Goal: Information Seeking & Learning: Find contact information

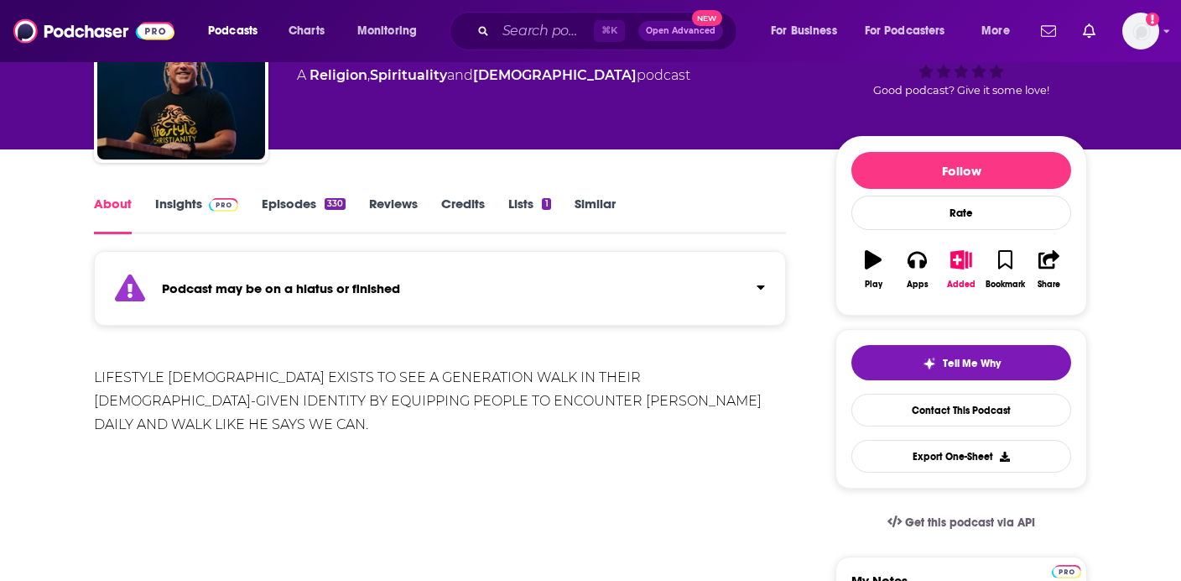
scroll to position [126, 0]
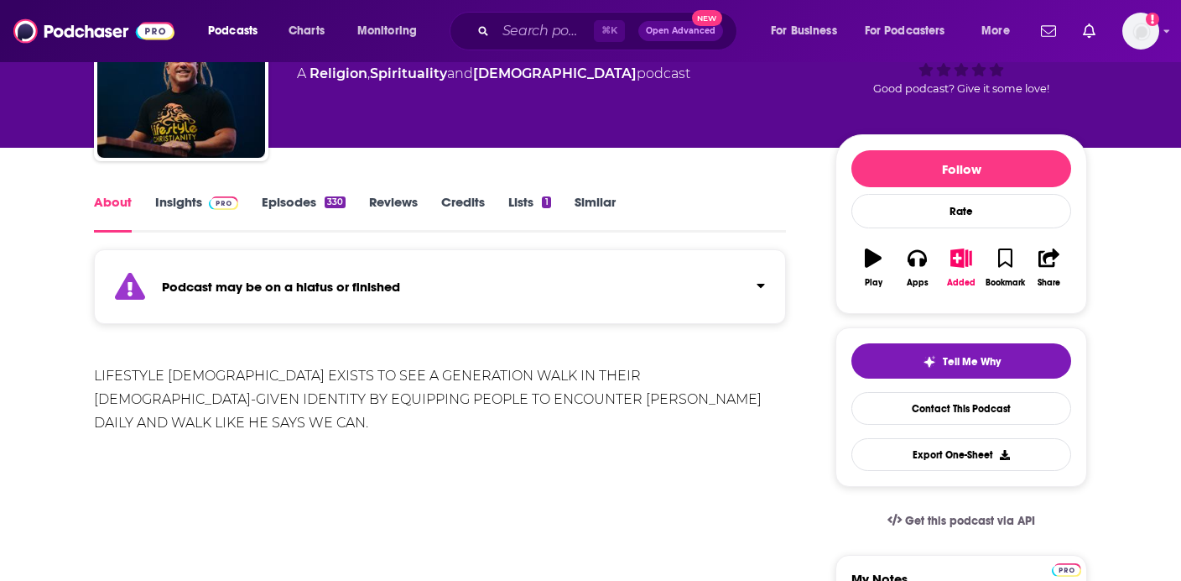
click at [190, 198] on link "Insights" at bounding box center [196, 213] width 83 height 39
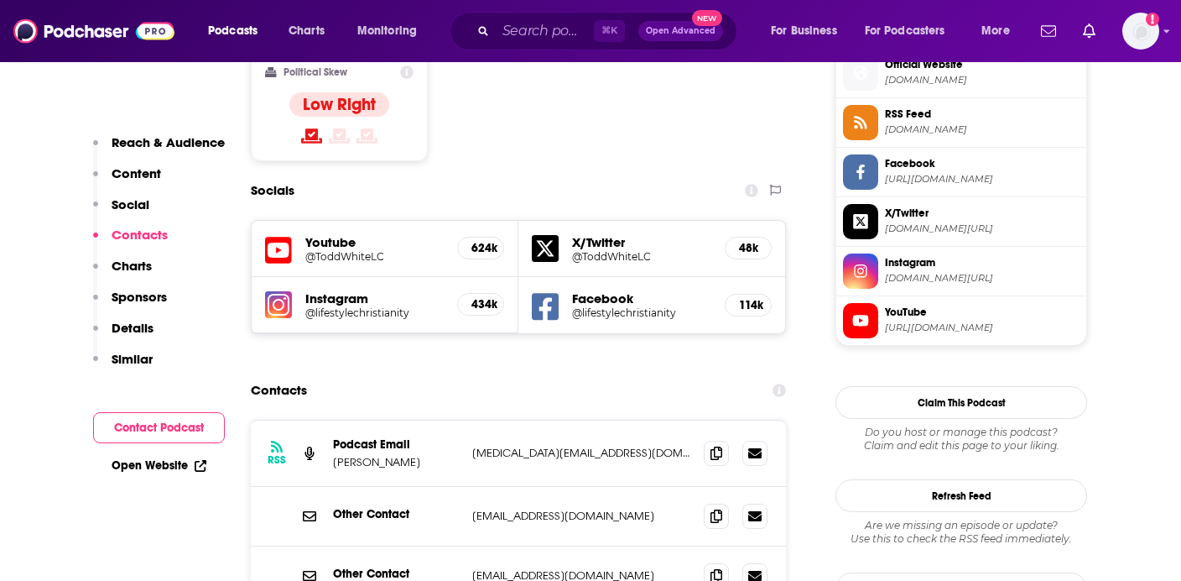
scroll to position [1488, 0]
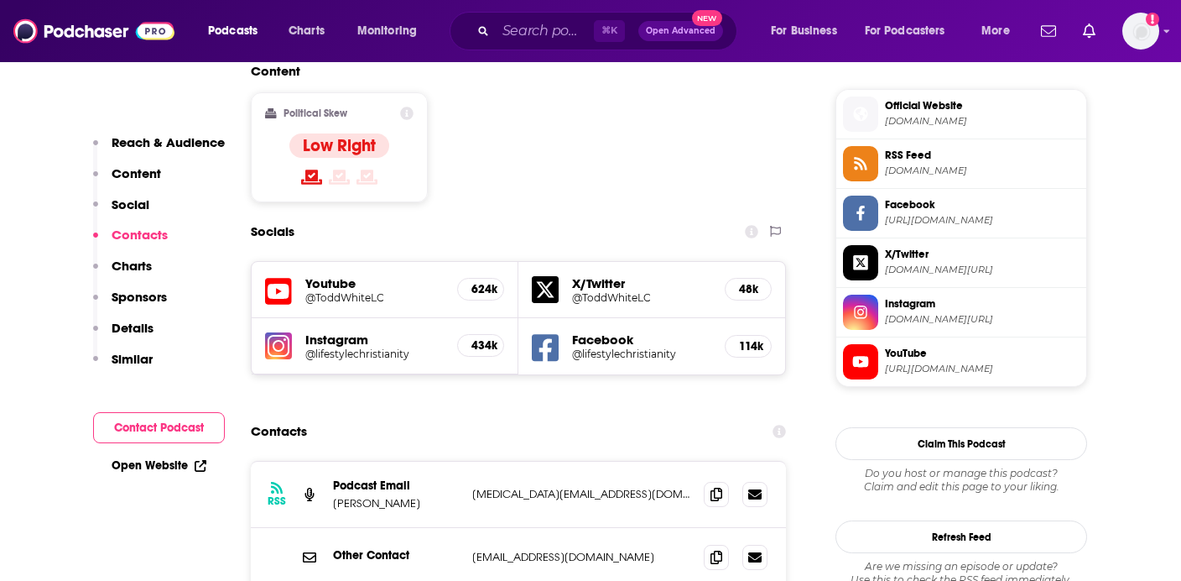
click at [936, 121] on span "lifestylechristianity.com" at bounding box center [982, 121] width 195 height 13
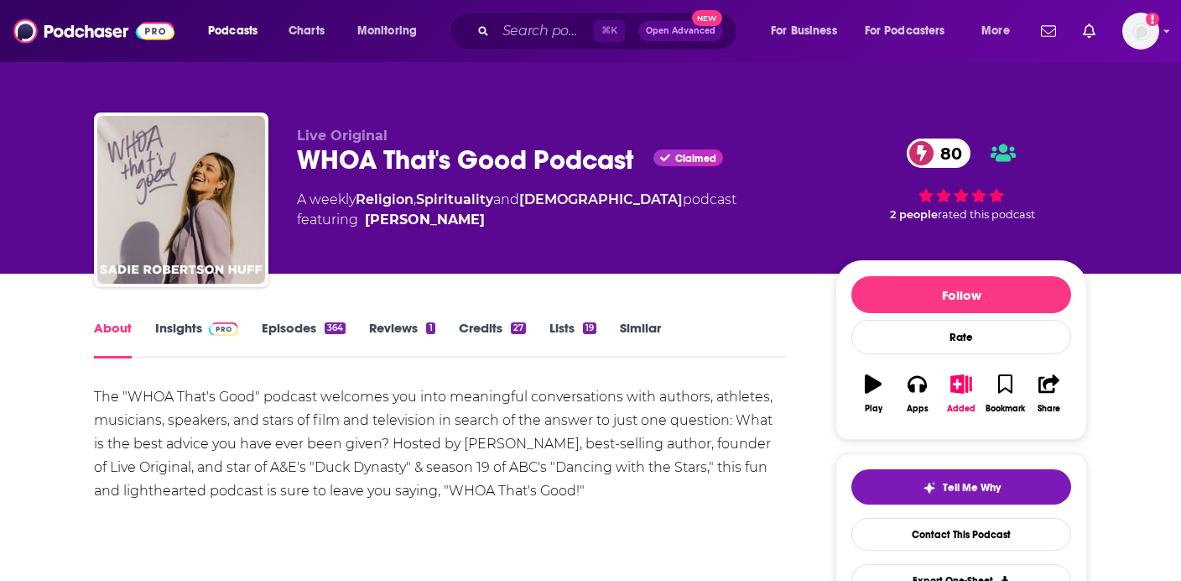
click at [177, 333] on link "Insights" at bounding box center [196, 339] width 83 height 39
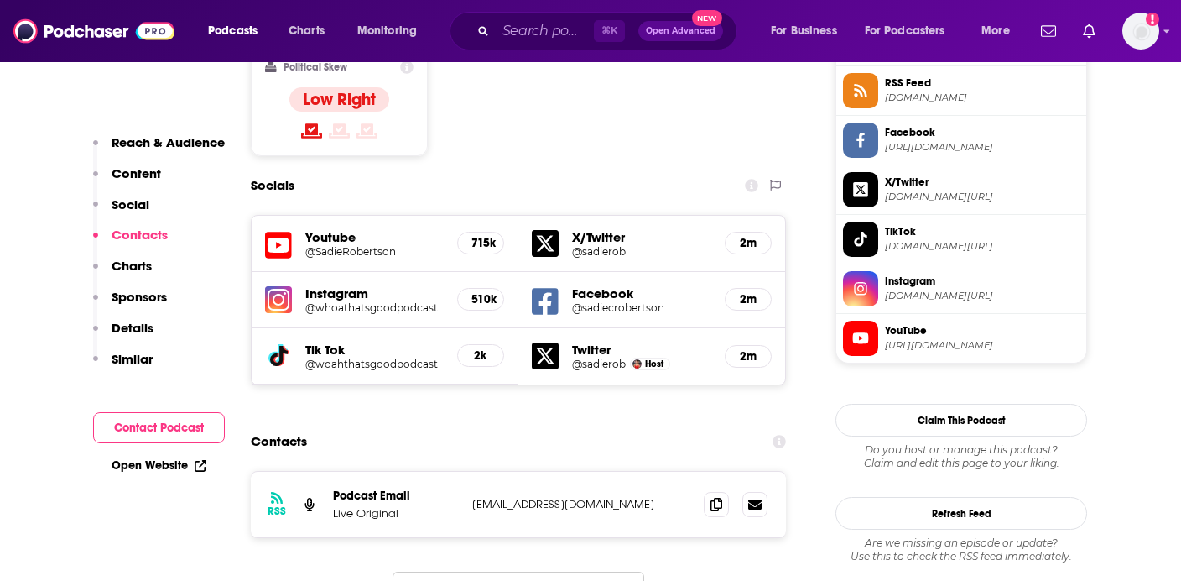
scroll to position [1400, 0]
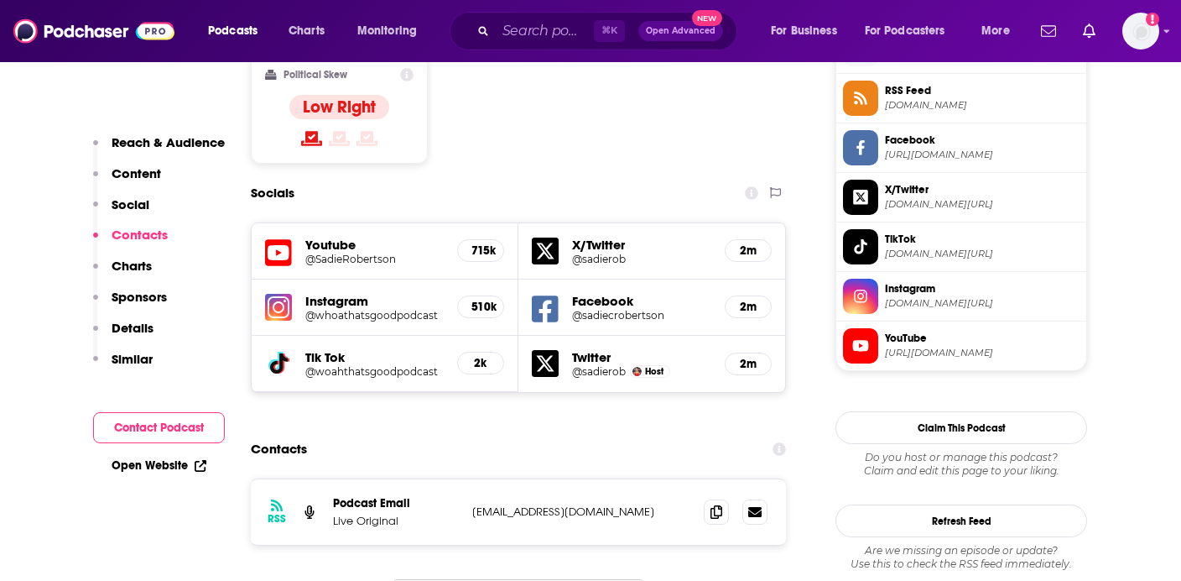
click at [633, 309] on h5 "@sadiecrobertson" at bounding box center [641, 315] width 139 height 13
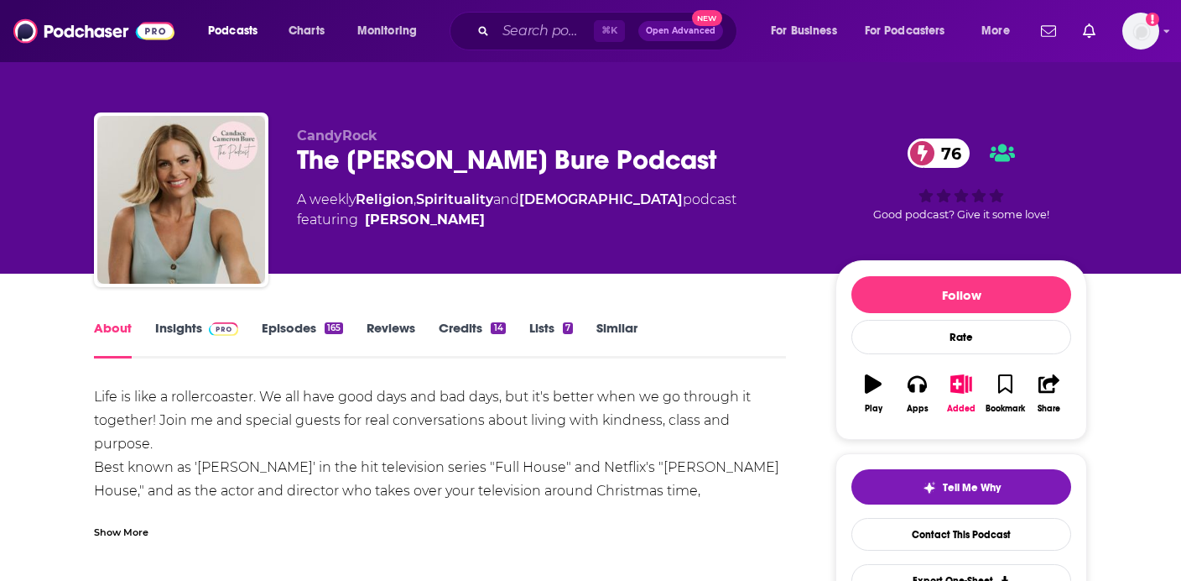
click at [204, 320] on span at bounding box center [220, 328] width 36 height 16
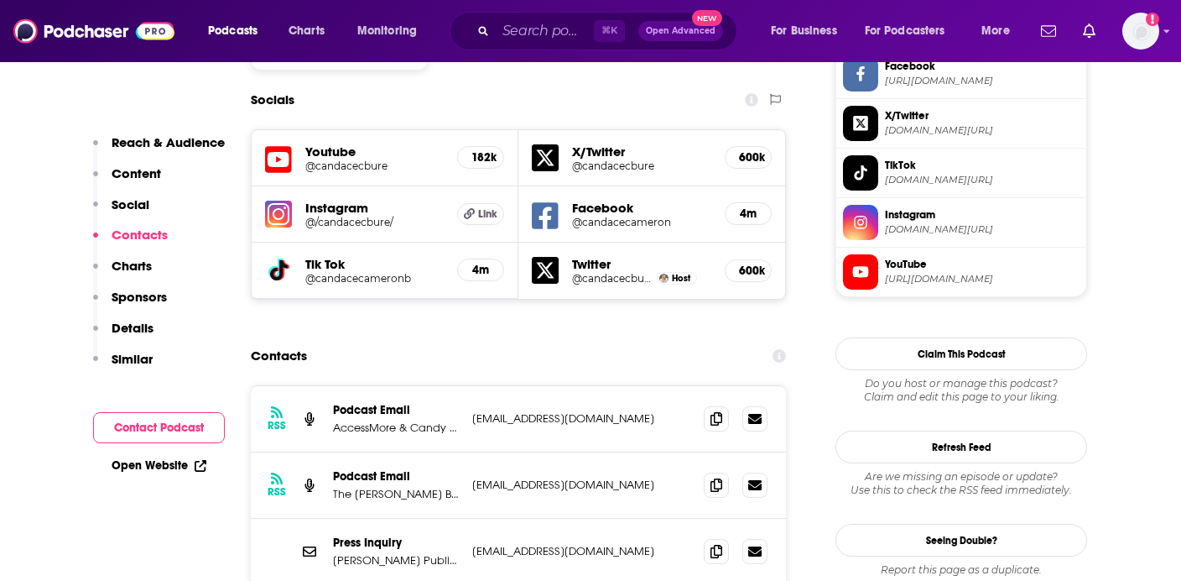
scroll to position [1476, 0]
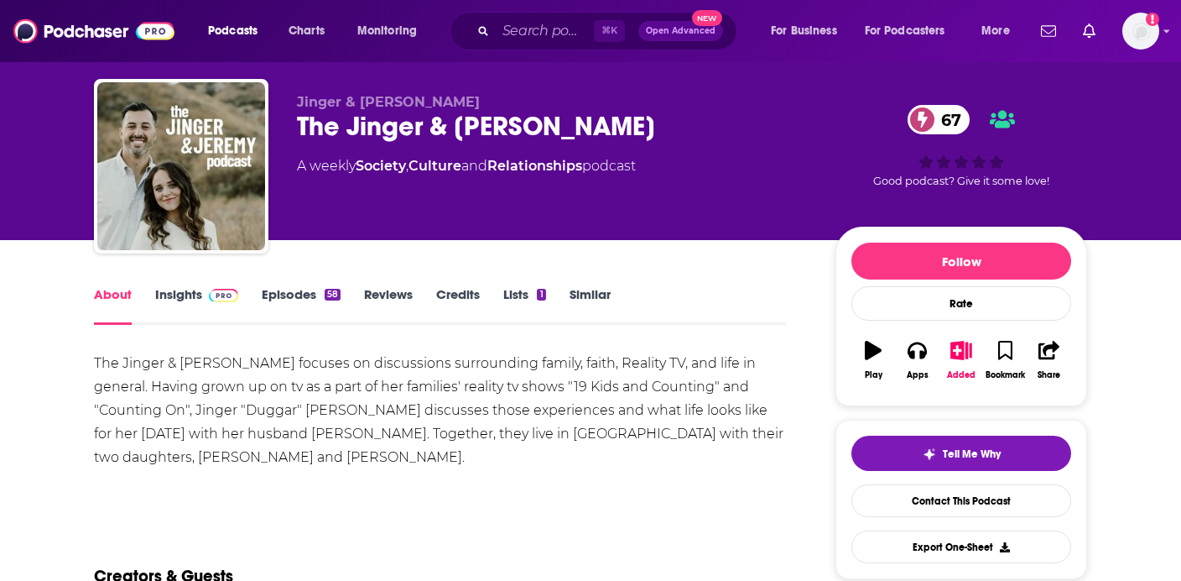
scroll to position [40, 0]
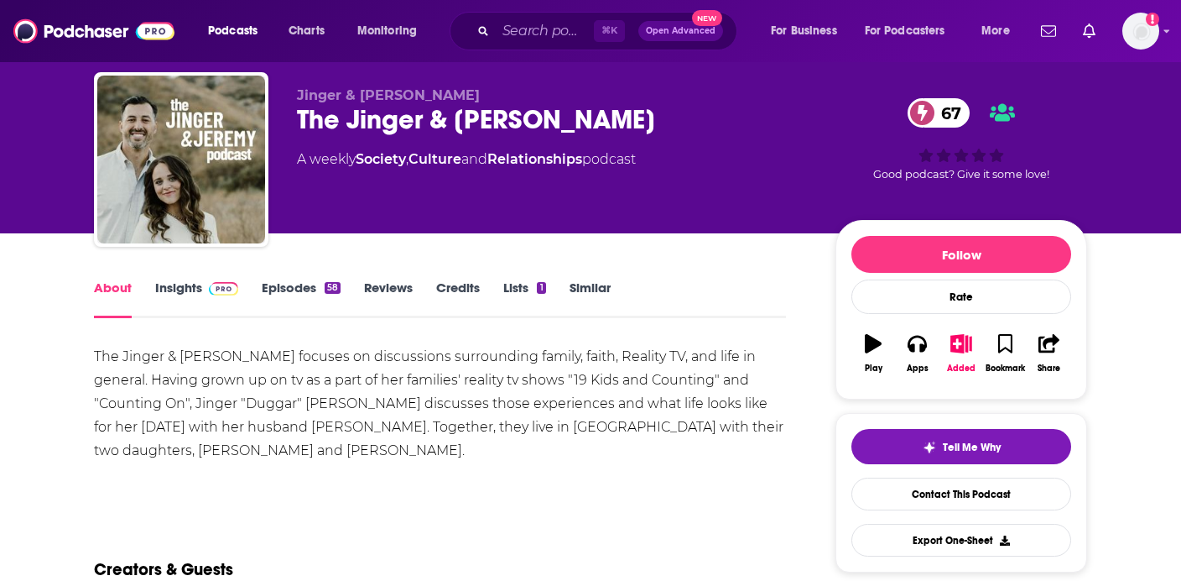
click at [286, 284] on link "Episodes 58" at bounding box center [301, 298] width 79 height 39
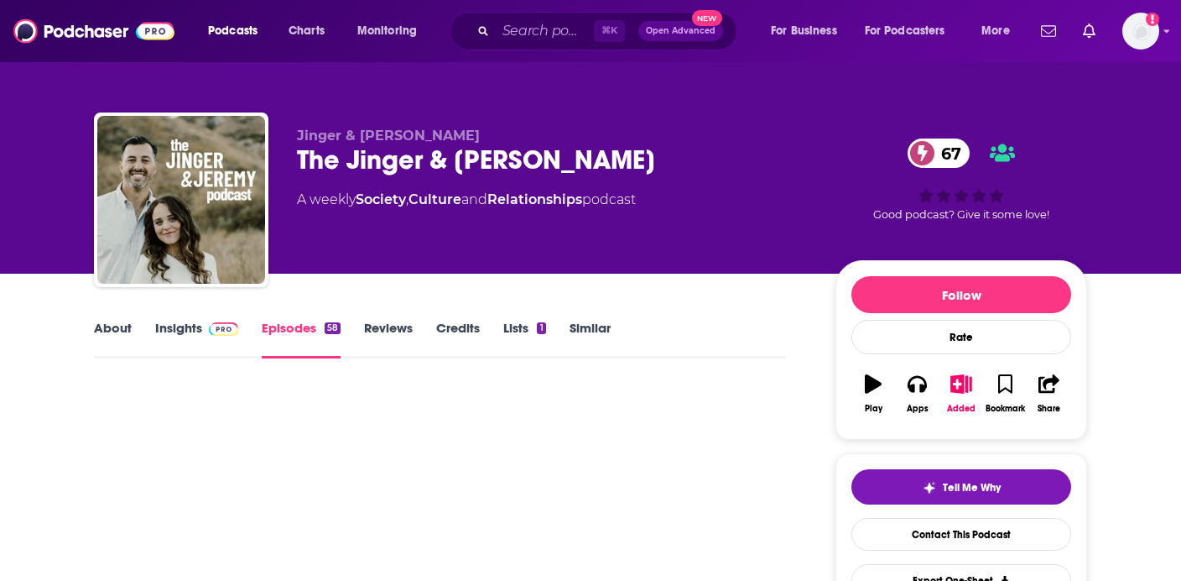
click at [197, 334] on link "Insights" at bounding box center [196, 339] width 83 height 39
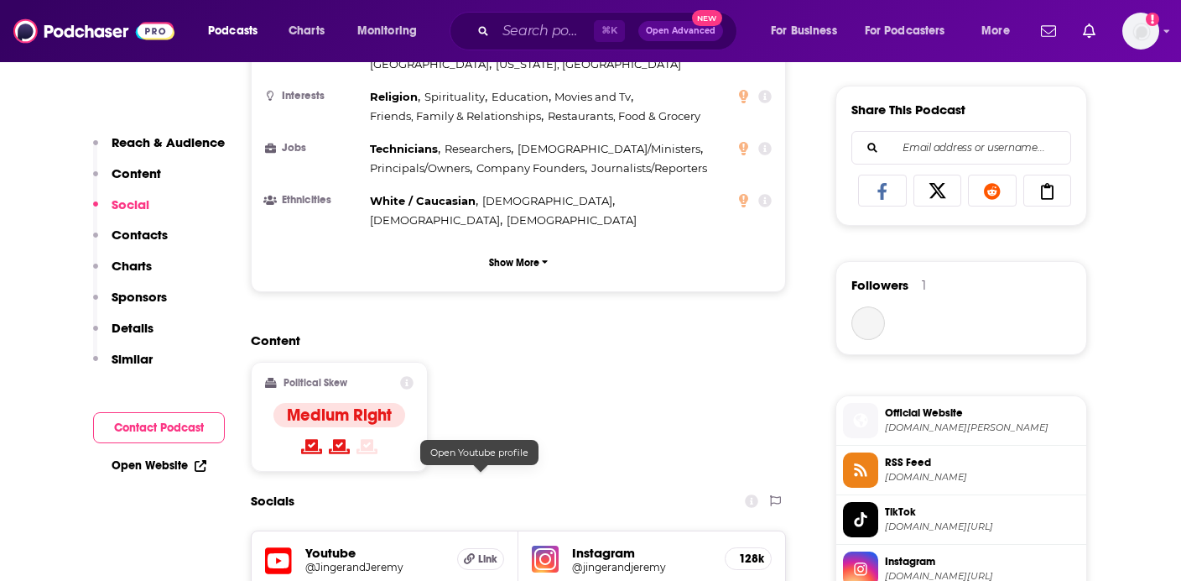
scroll to position [1310, 0]
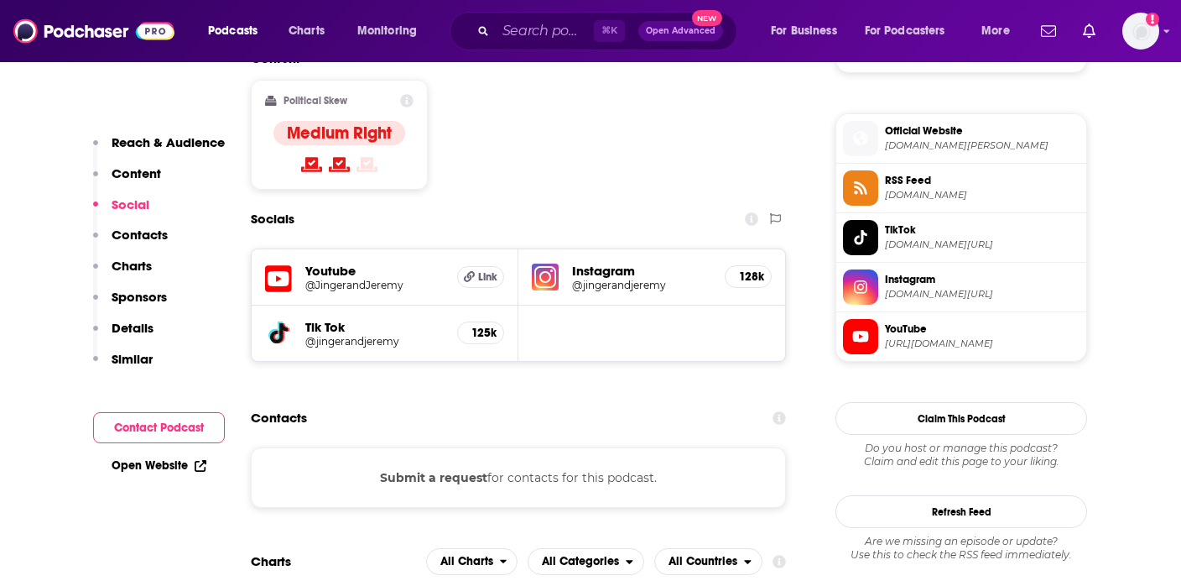
click at [387, 279] on h5 "@JingerandJeremy" at bounding box center [374, 285] width 138 height 13
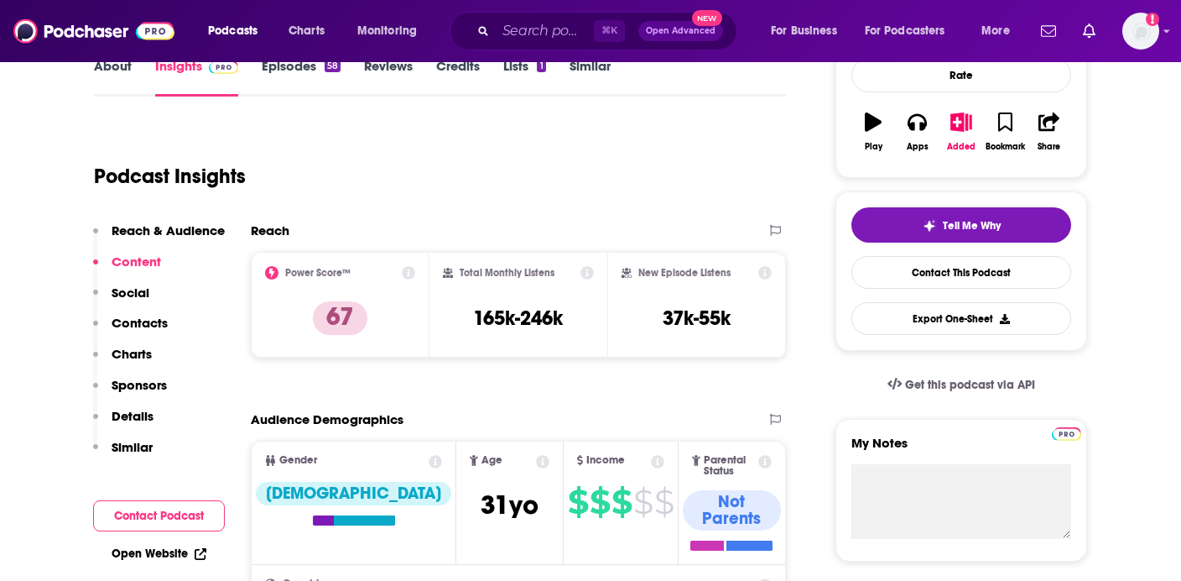
scroll to position [0, 0]
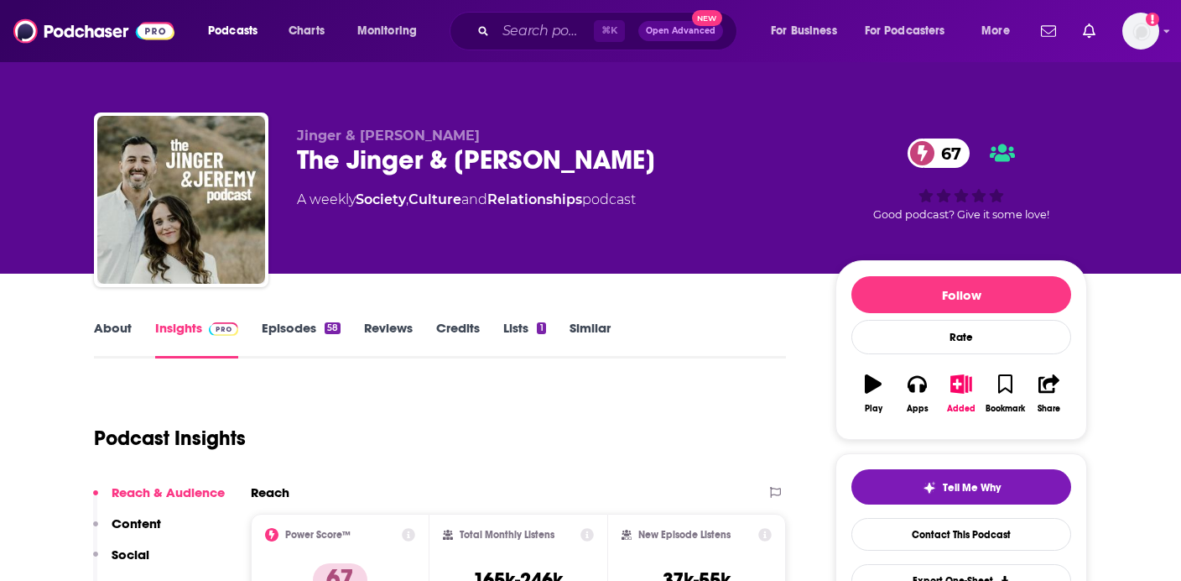
click at [313, 326] on link "Episodes 58" at bounding box center [301, 339] width 79 height 39
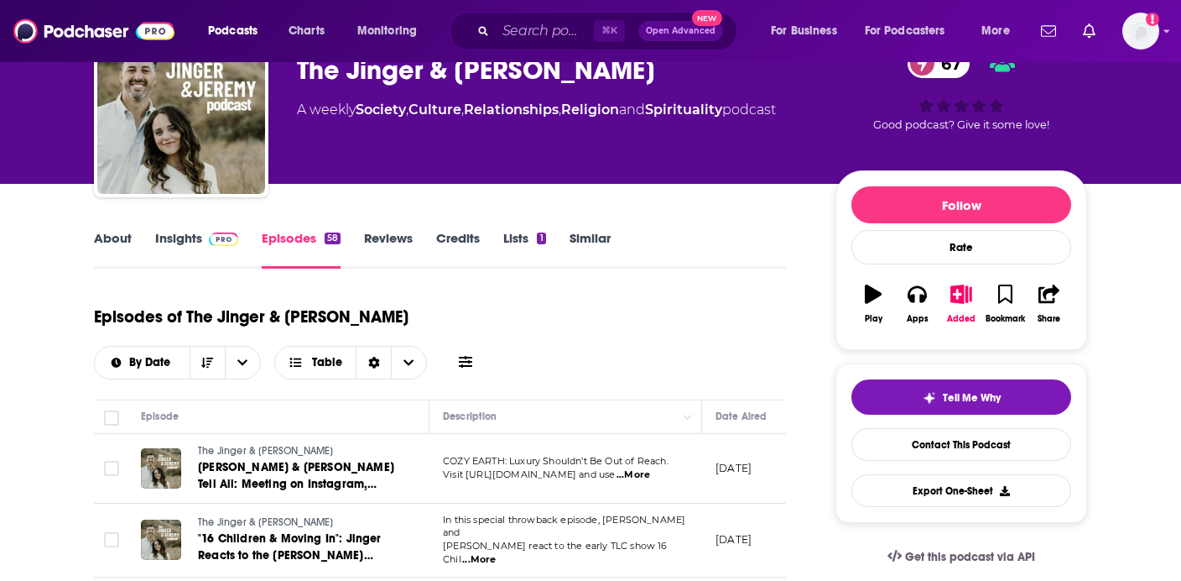
scroll to position [121, 0]
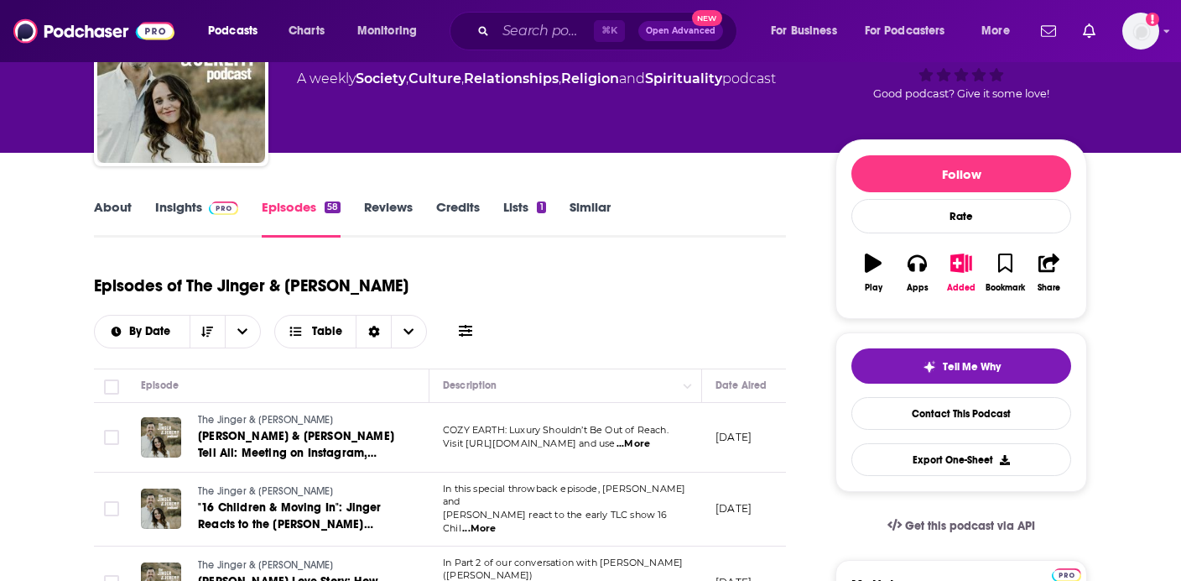
click at [650, 441] on span "...More" at bounding box center [634, 443] width 34 height 13
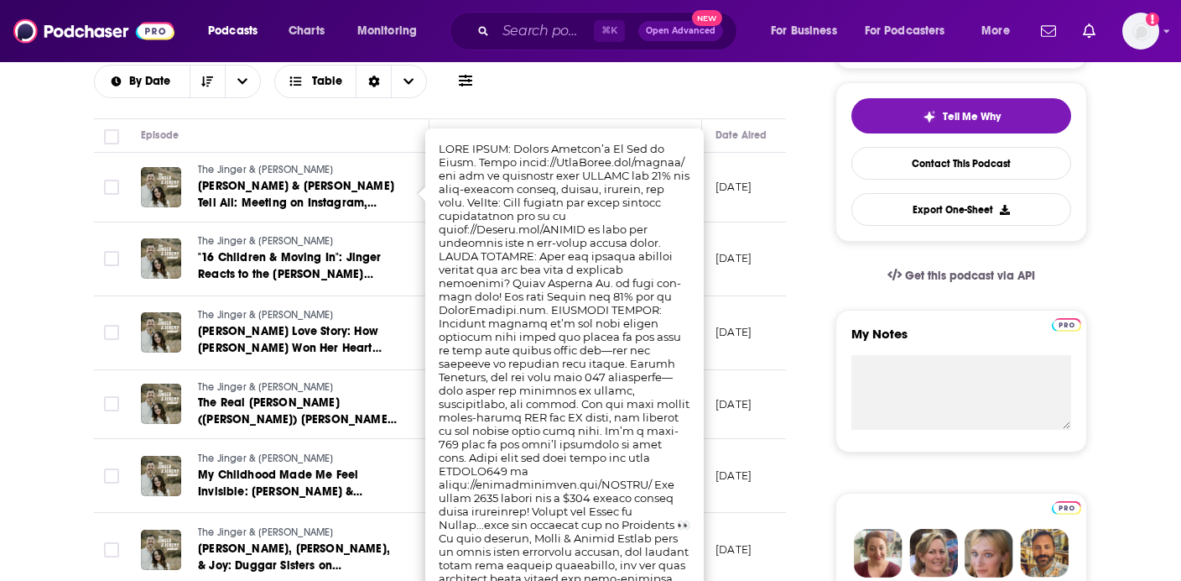
scroll to position [353, 0]
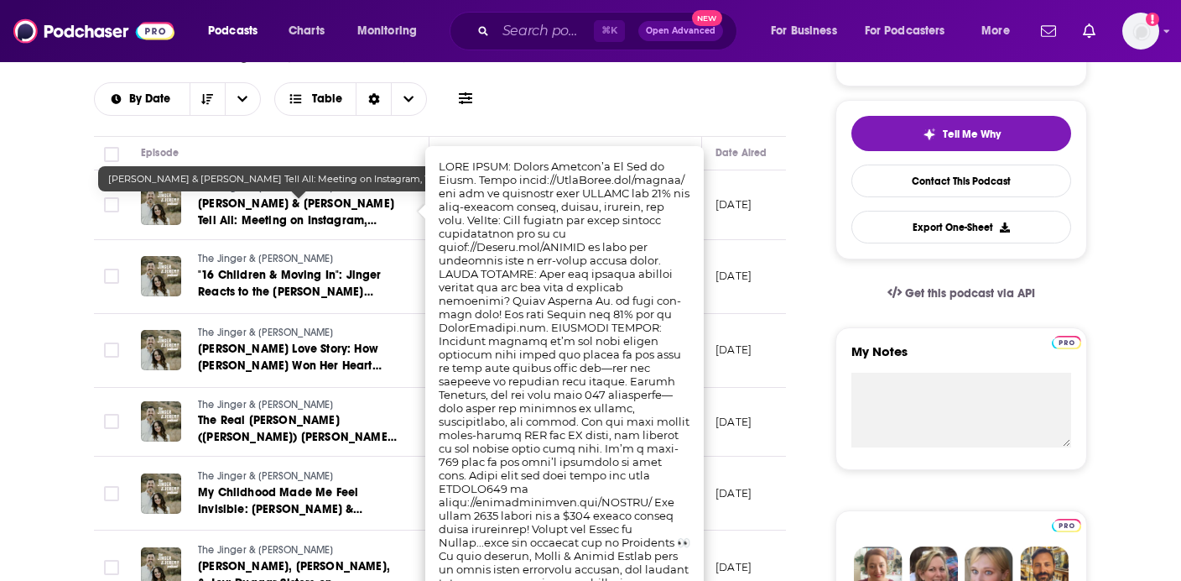
click at [325, 216] on span "Jason & Maddie Duggar Tell All: Meeting on Instagram, Wedding Day Drama & Baby …" at bounding box center [296, 220] width 196 height 48
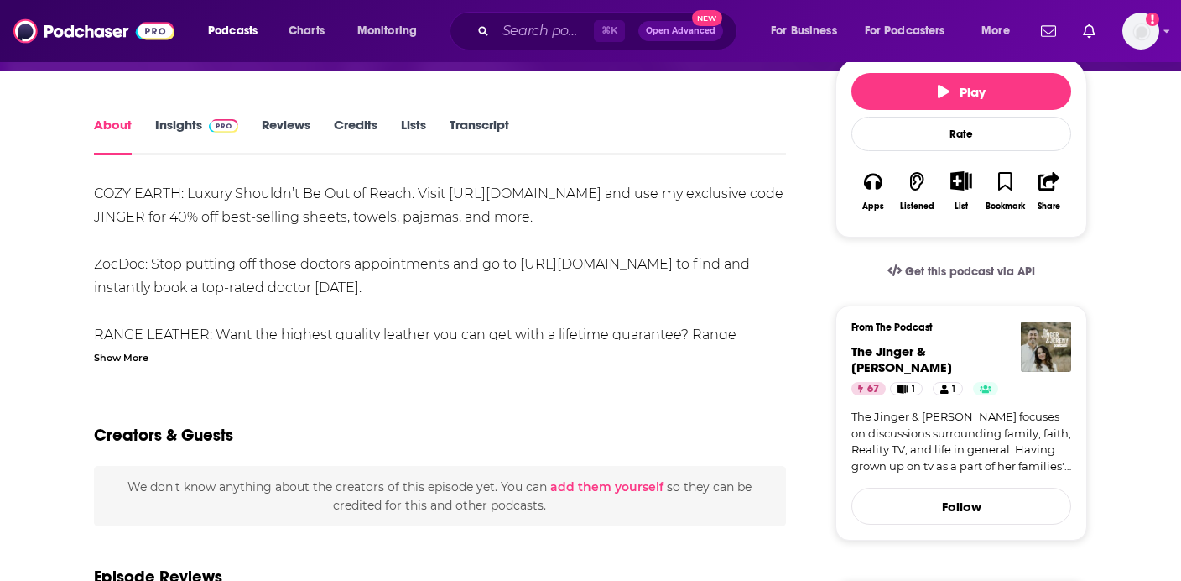
scroll to position [233, 0]
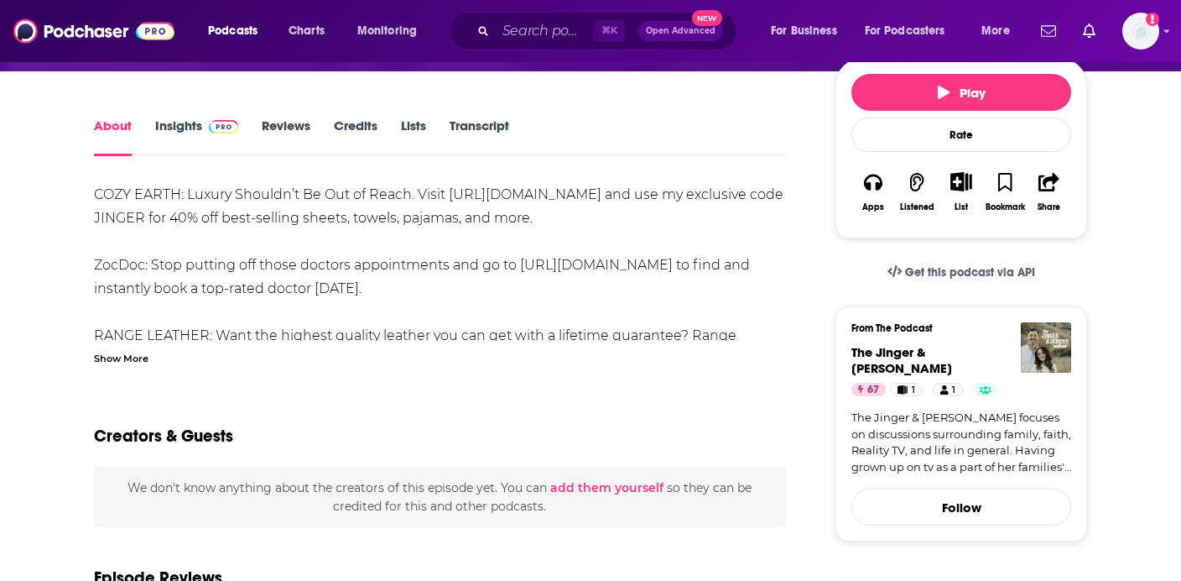
click at [129, 349] on div "Show More" at bounding box center [121, 357] width 55 height 16
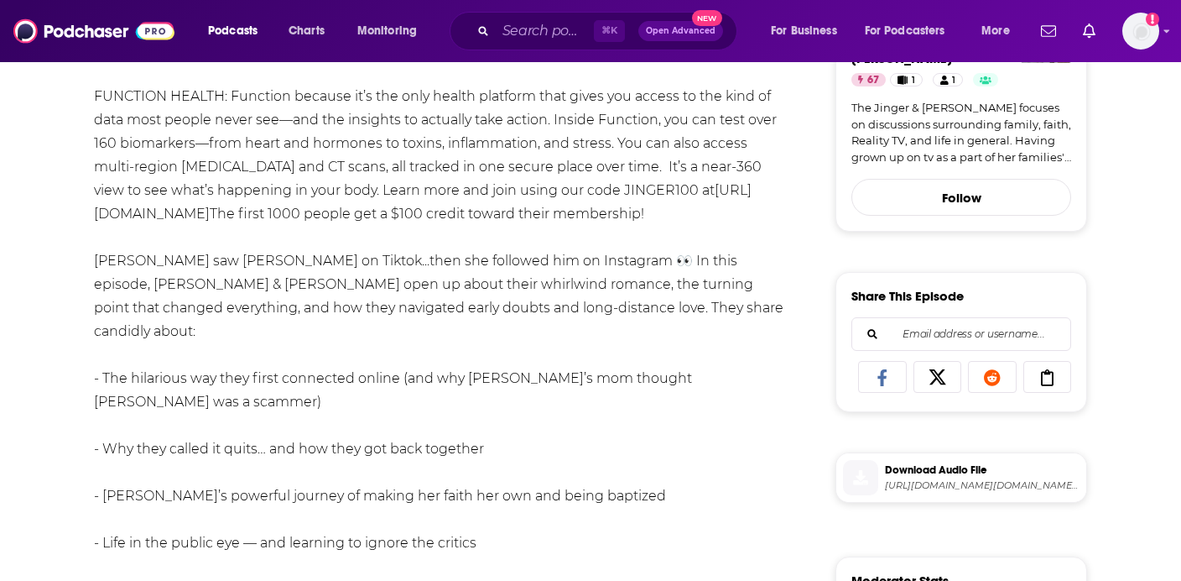
scroll to position [0, 0]
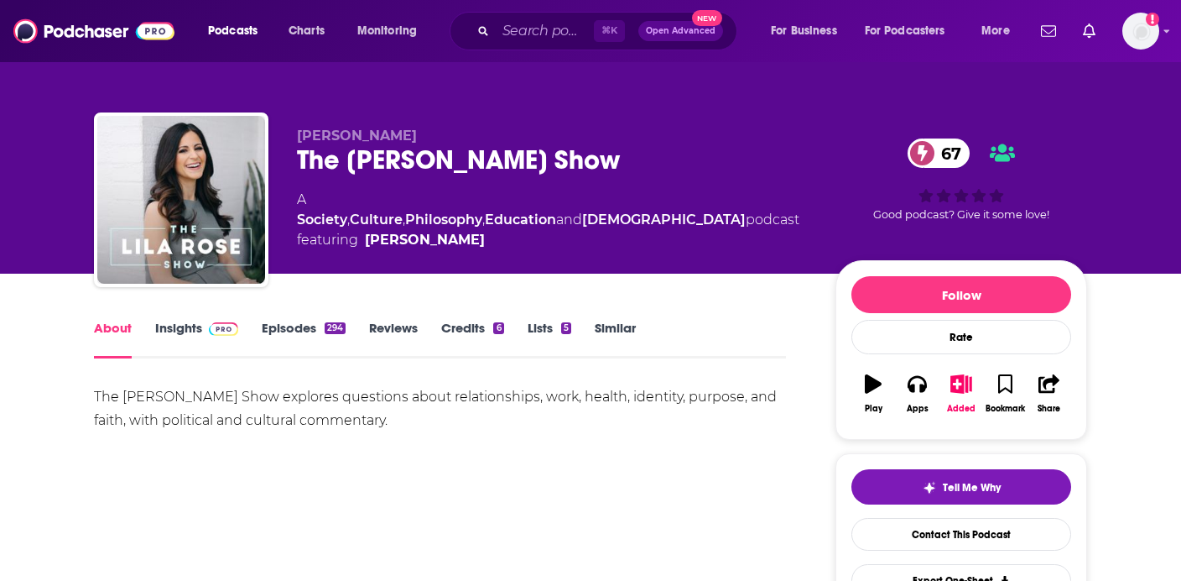
click at [203, 323] on span at bounding box center [220, 328] width 36 height 16
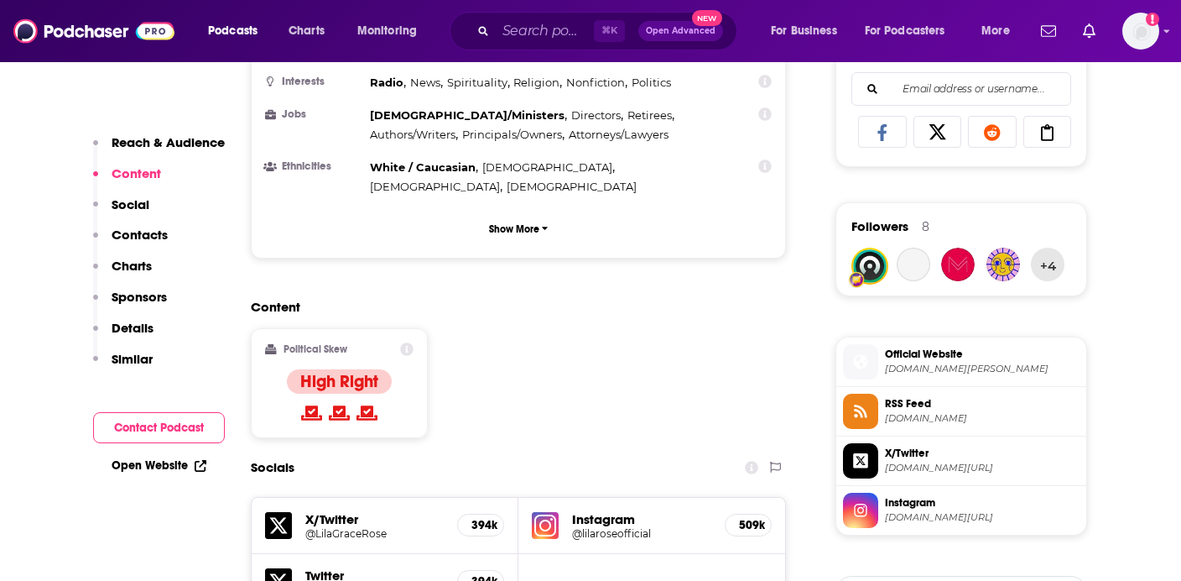
scroll to position [1093, 0]
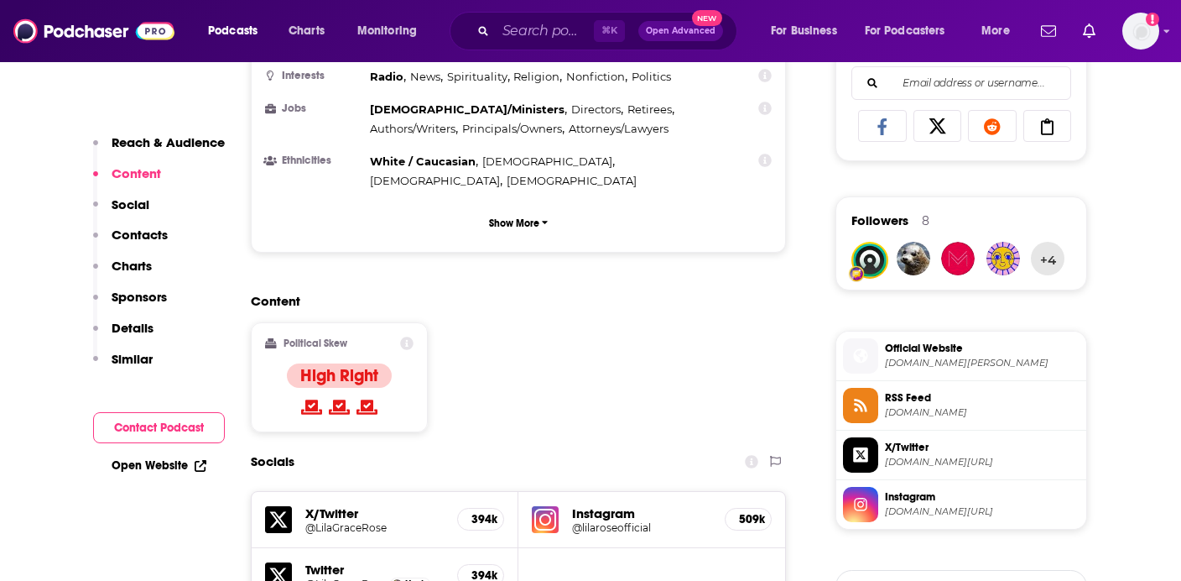
click at [610, 521] on h5 "@lilaroseofficial" at bounding box center [641, 527] width 139 height 13
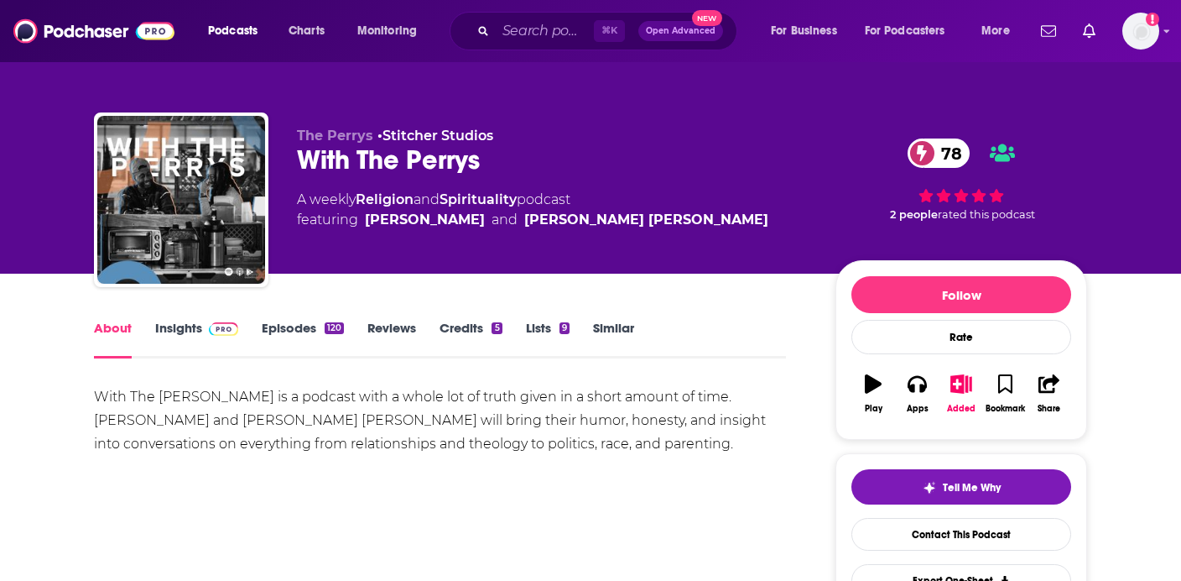
click at [436, 160] on div "With The Perrys 78" at bounding box center [553, 159] width 512 height 33
click at [200, 317] on div "About Insights Episodes 120 Reviews Credits 5 Lists 9 Similar" at bounding box center [440, 337] width 692 height 41
click at [200, 327] on link "Insights" at bounding box center [196, 339] width 83 height 39
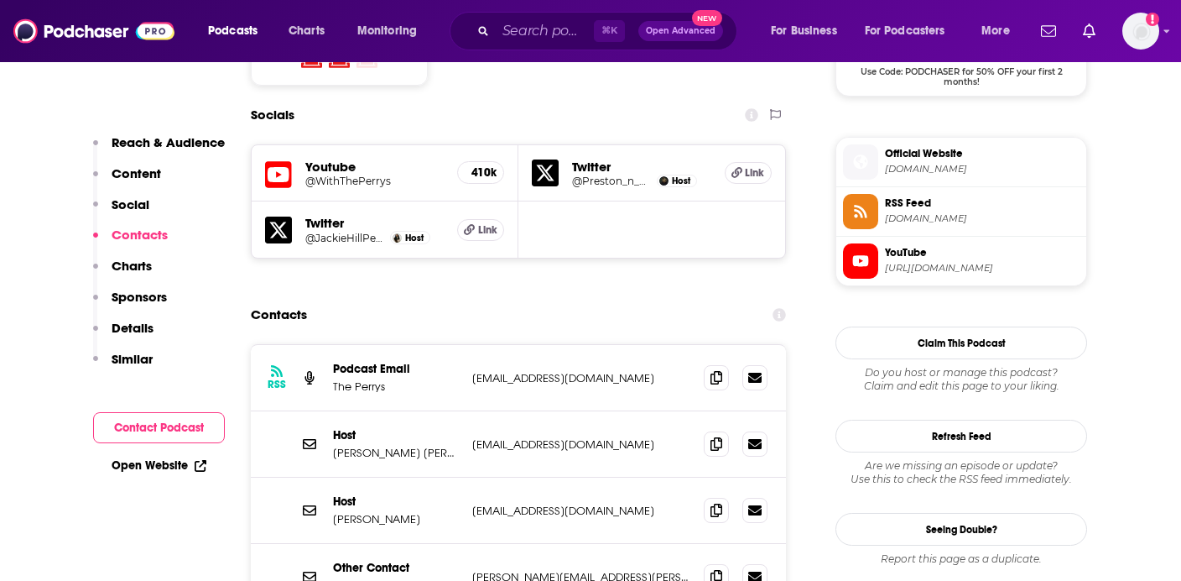
scroll to position [1458, 0]
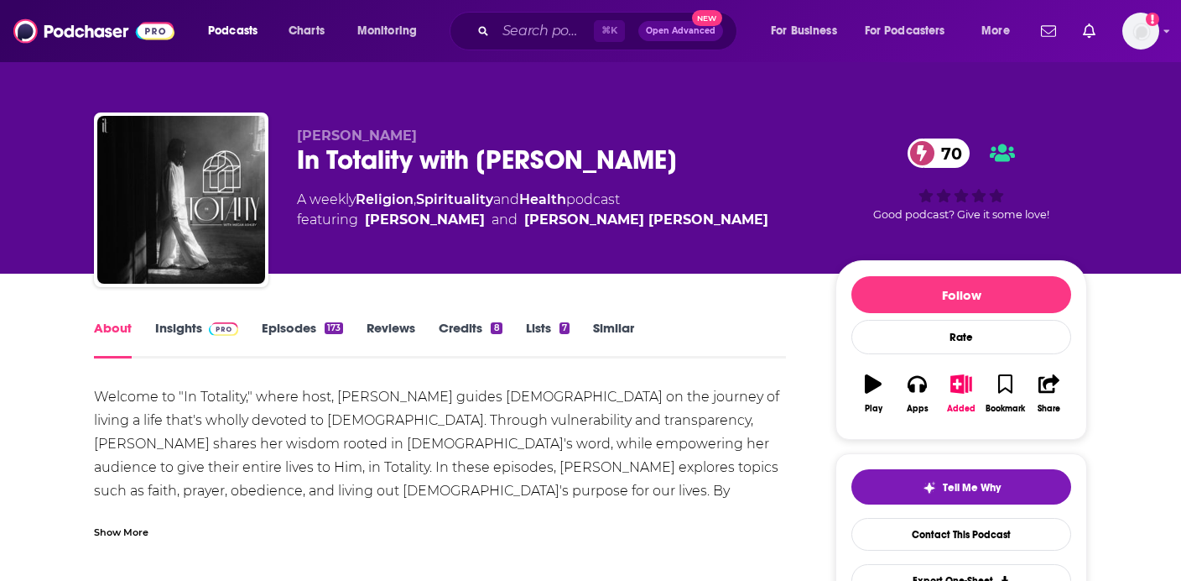
click at [190, 323] on link "Insights" at bounding box center [196, 339] width 83 height 39
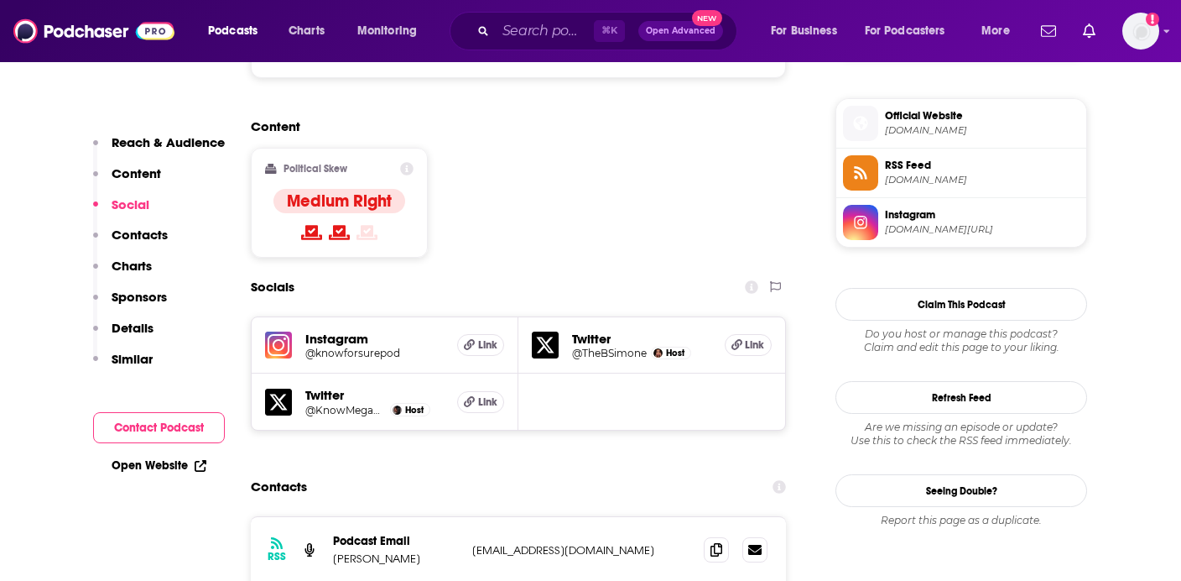
scroll to position [1330, 0]
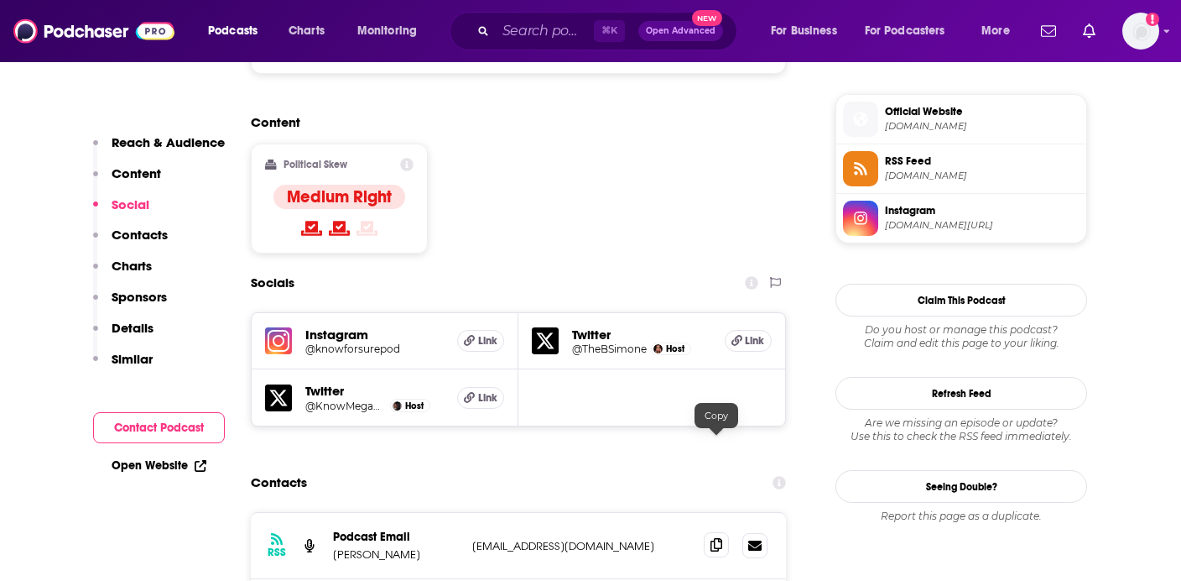
click at [717, 538] on icon at bounding box center [717, 544] width 12 height 13
